Goal: Task Accomplishment & Management: Manage account settings

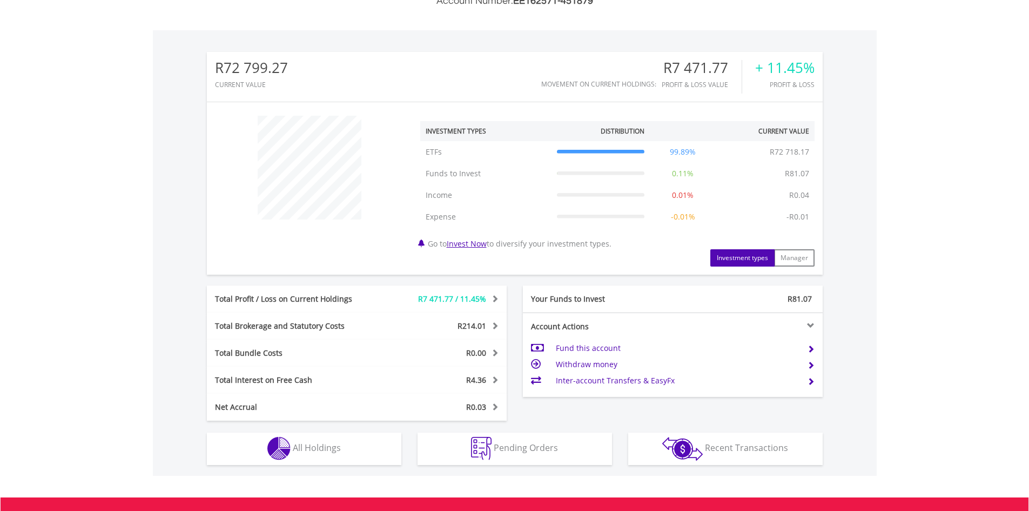
scroll to position [432, 0]
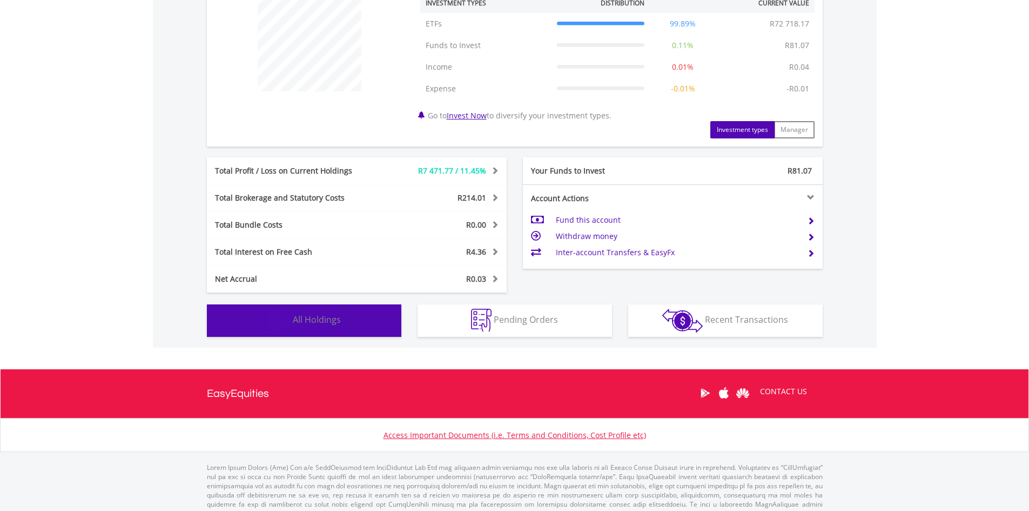
click at [346, 321] on button "Holdings All Holdings" at bounding box center [304, 320] width 194 height 32
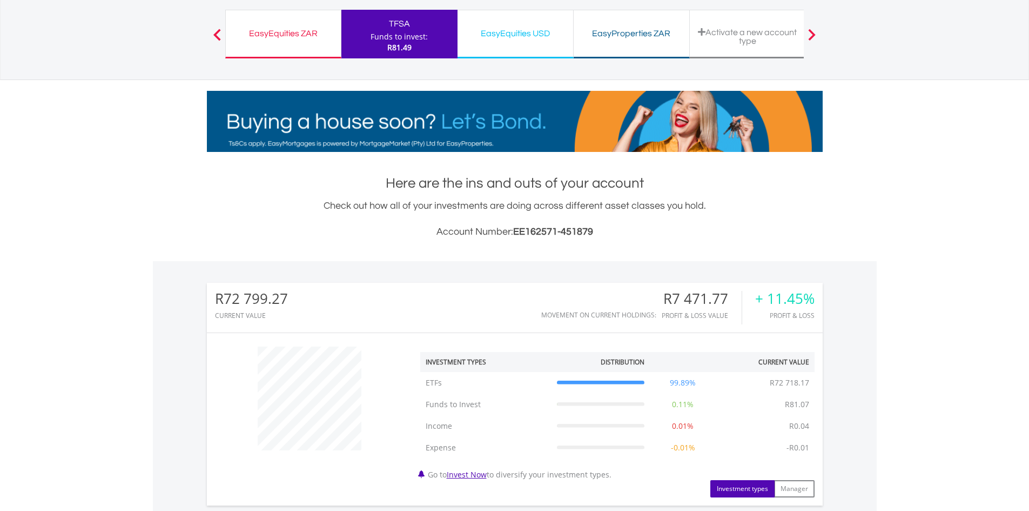
scroll to position [0, 0]
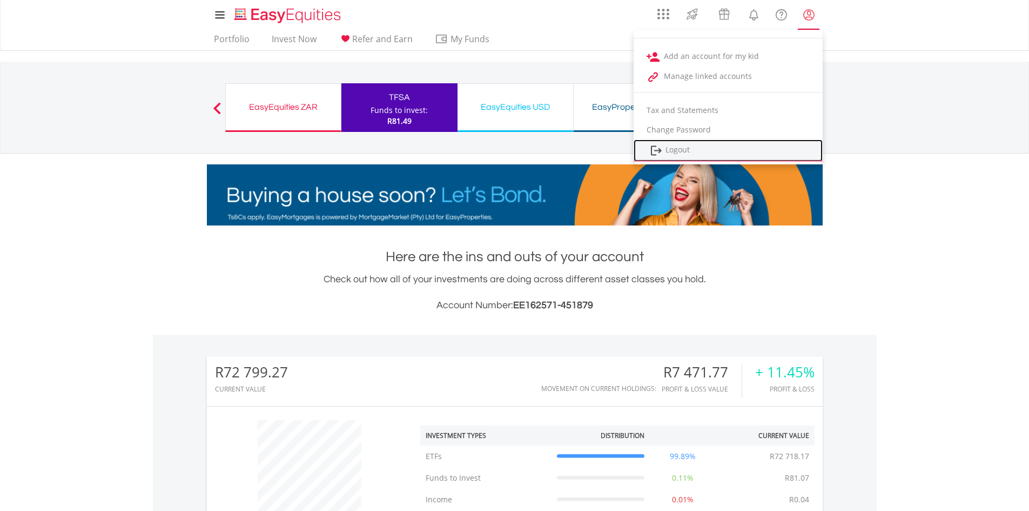
click at [669, 147] on link "Logout" at bounding box center [728, 150] width 189 height 22
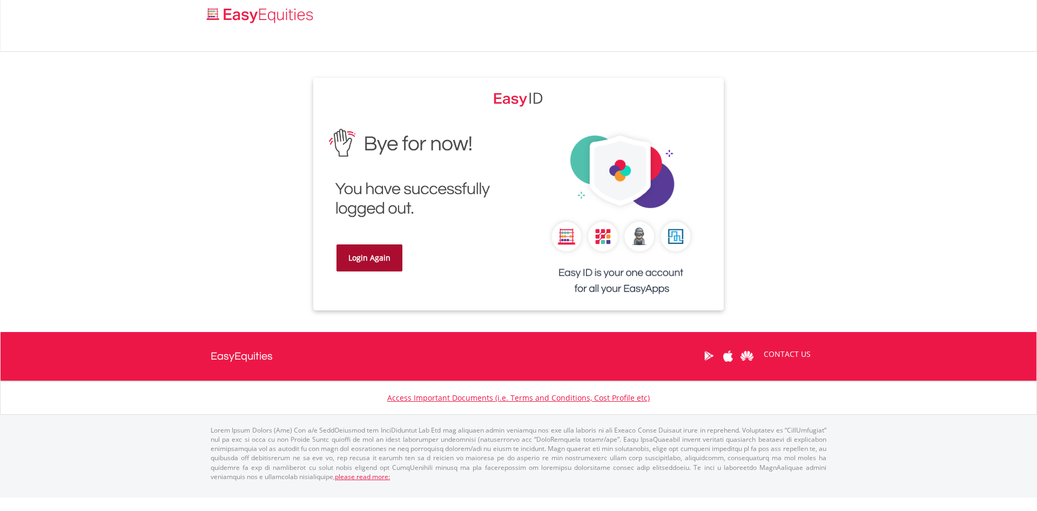
drag, startPoint x: 343, startPoint y: 244, endPoint x: 356, endPoint y: 252, distance: 15.5
click at [343, 245] on link "Login Again" at bounding box center [370, 257] width 66 height 27
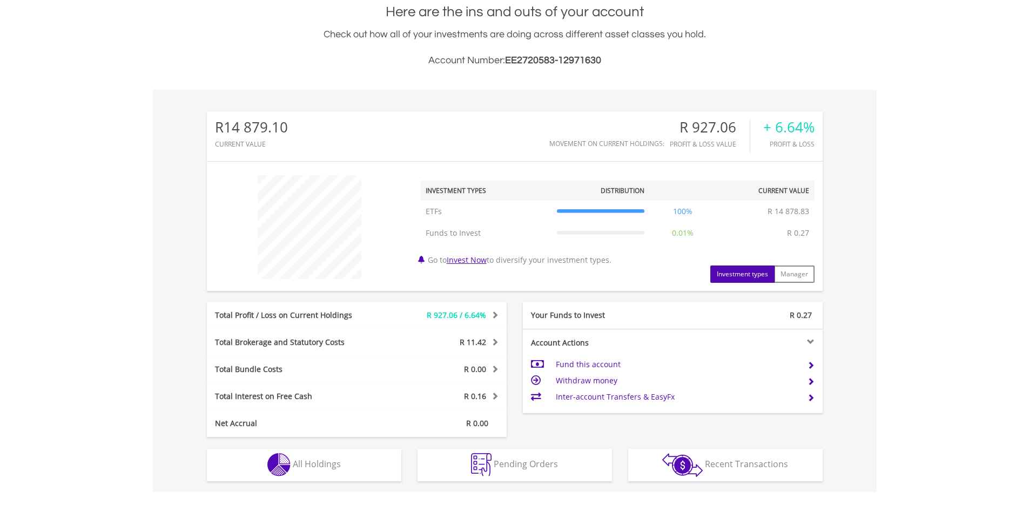
scroll to position [378, 0]
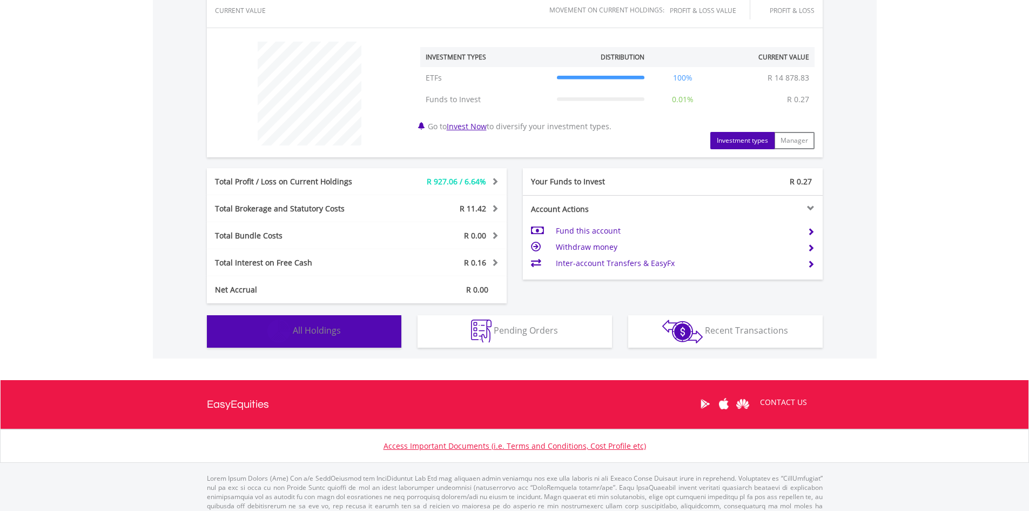
click at [315, 327] on span "All Holdings" at bounding box center [317, 330] width 48 height 12
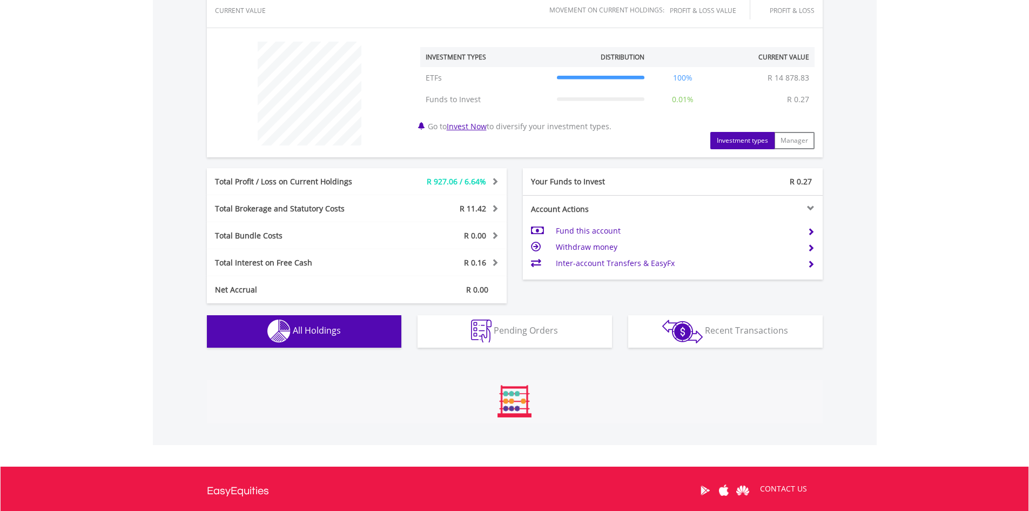
scroll to position [758, 0]
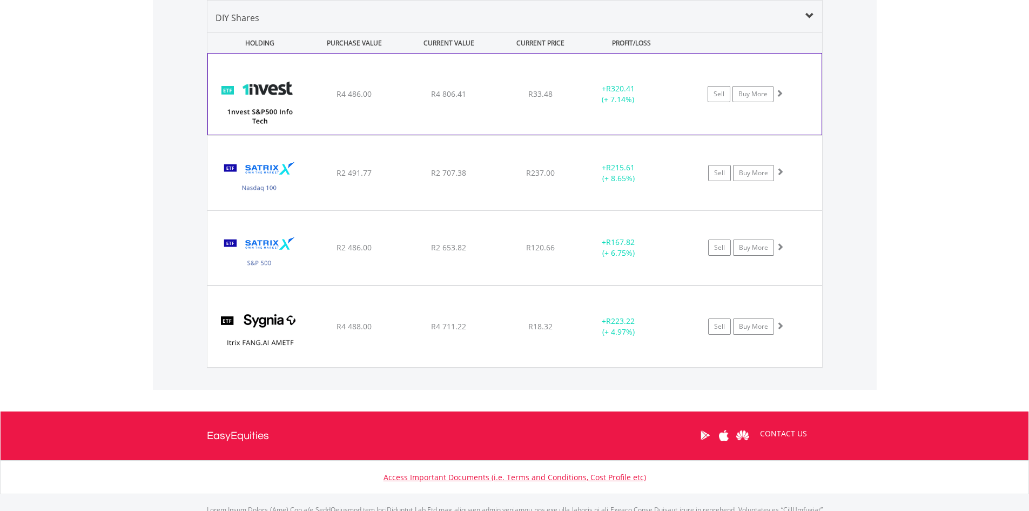
click at [580, 102] on div "+ R320.41 (+ 7.14%)" at bounding box center [618, 94] width 81 height 22
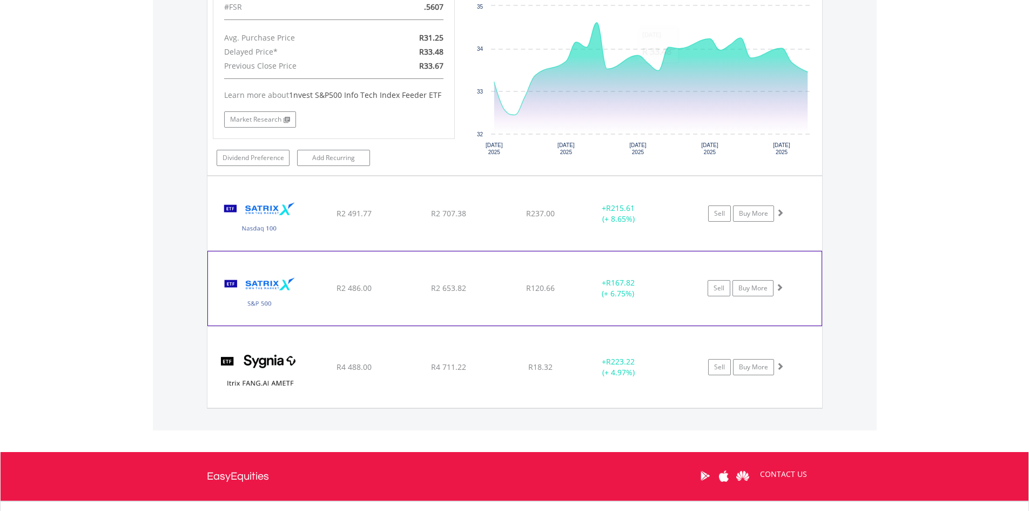
scroll to position [866, 0]
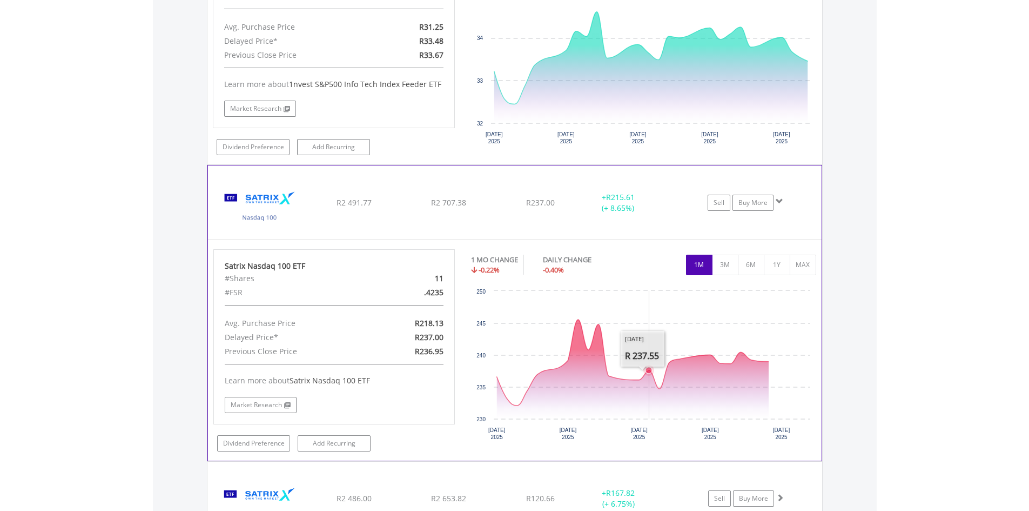
scroll to position [1082, 0]
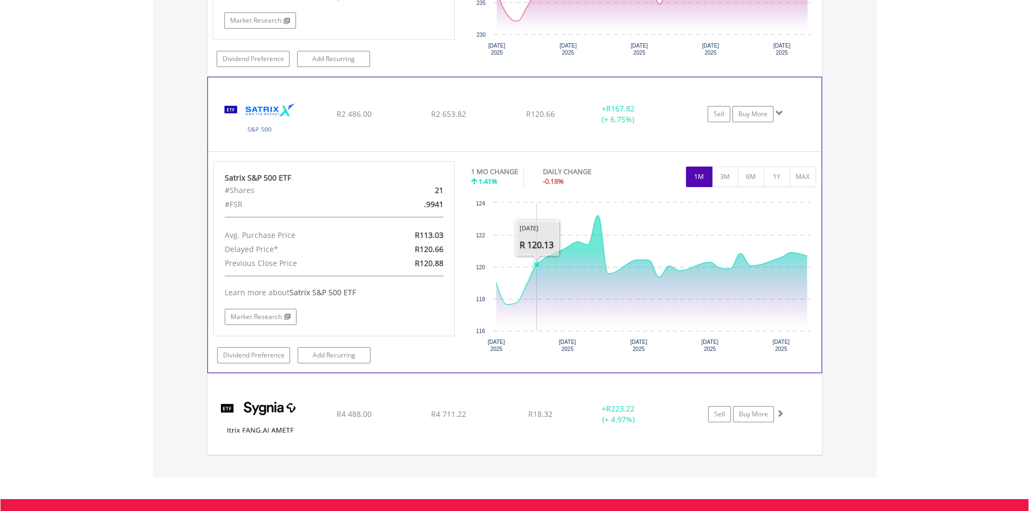
scroll to position [1352, 0]
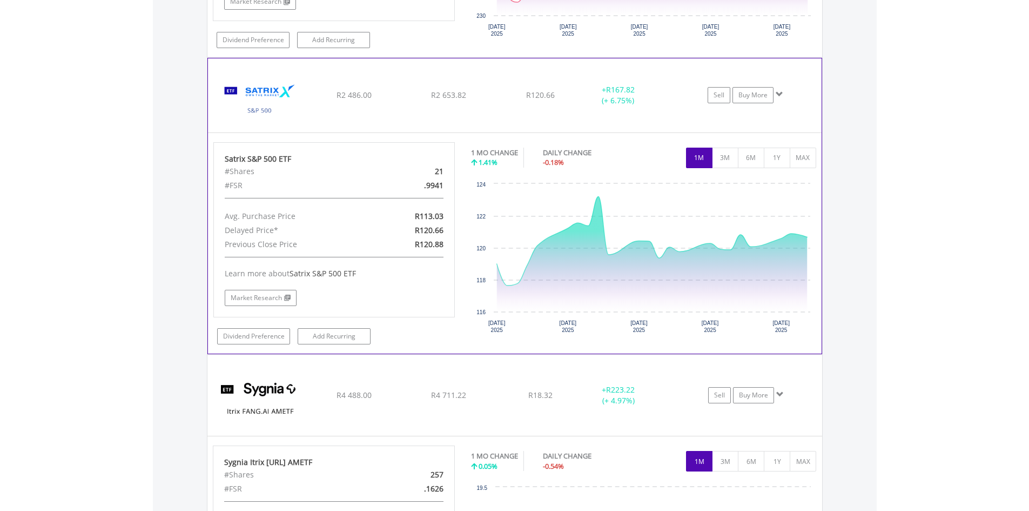
click at [781, 98] on span at bounding box center [780, 94] width 8 height 8
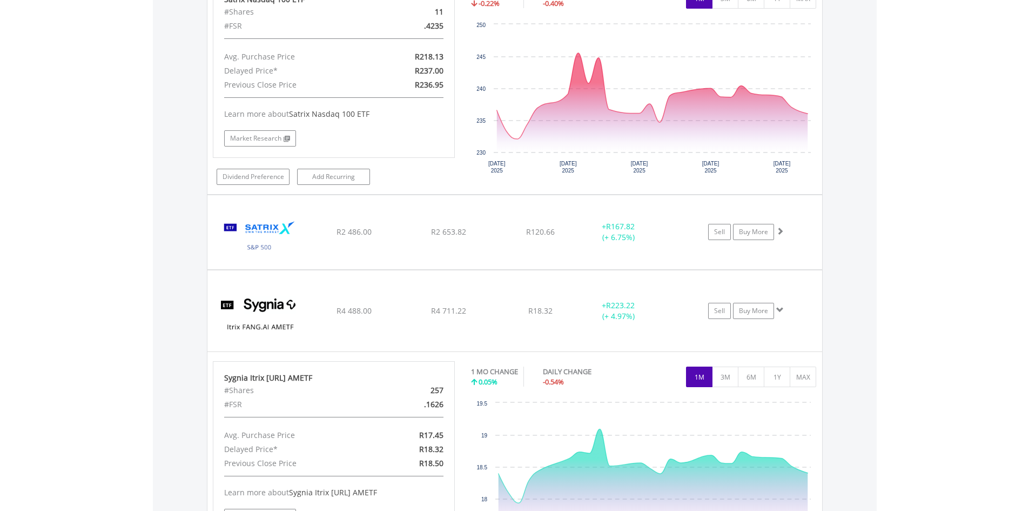
scroll to position [1190, 0]
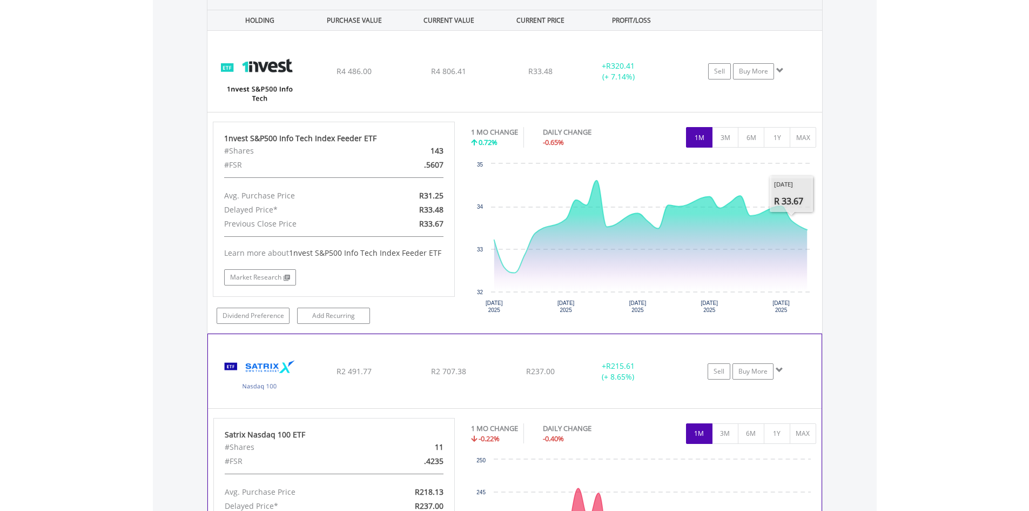
scroll to position [866, 0]
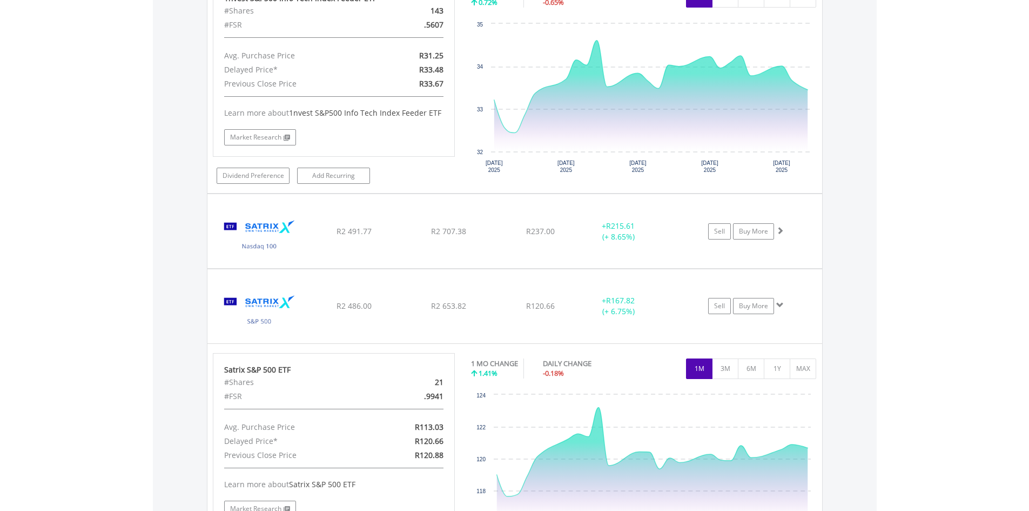
scroll to position [1028, 0]
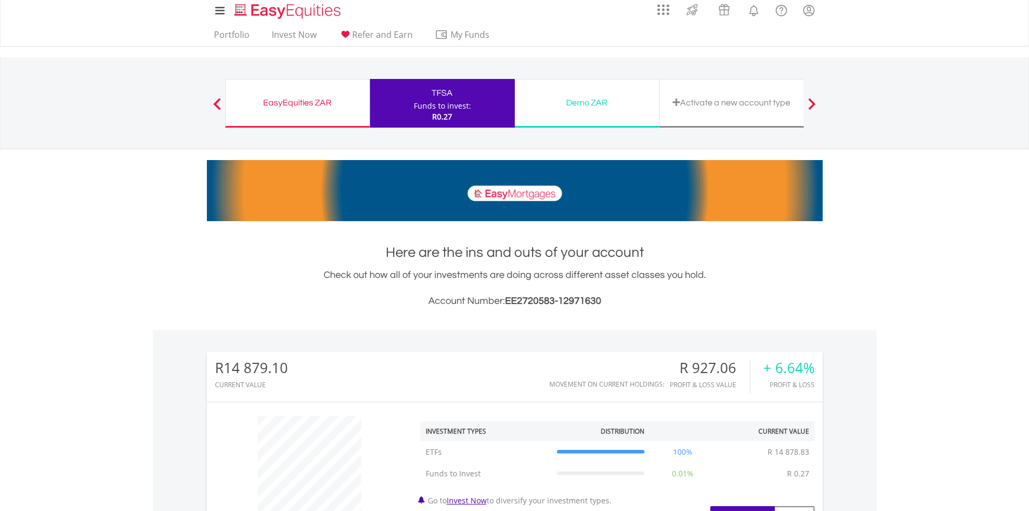
scroll to position [0, 0]
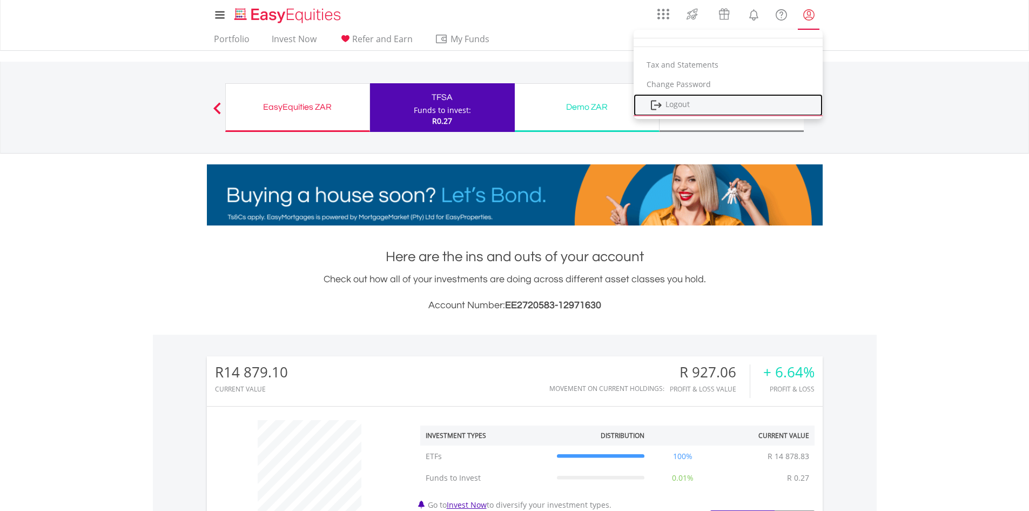
click at [684, 105] on link "Logout" at bounding box center [728, 105] width 189 height 22
